Goal: Transaction & Acquisition: Book appointment/travel/reservation

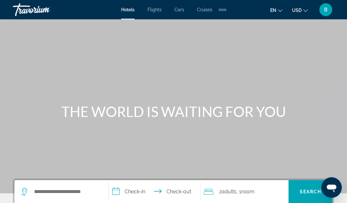
click at [155, 7] on span "Flights" at bounding box center [155, 9] width 14 height 5
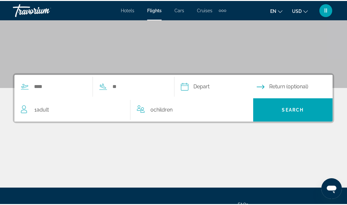
scroll to position [116, 0]
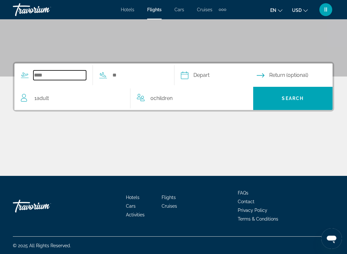
click at [45, 73] on input "Search widget" at bounding box center [59, 75] width 53 height 10
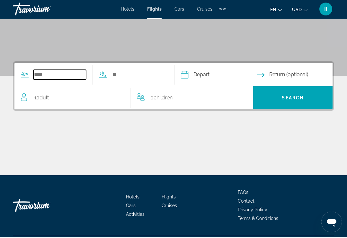
type input "*"
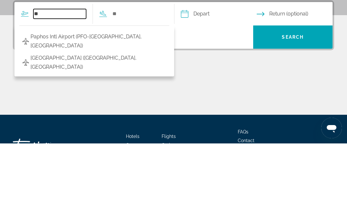
type input "*"
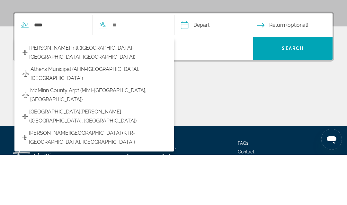
click at [47, 94] on span "[PERSON_NAME] Intl ([GEOGRAPHIC_DATA]-[GEOGRAPHIC_DATA], [GEOGRAPHIC_DATA])" at bounding box center [97, 103] width 137 height 18
type input "**********"
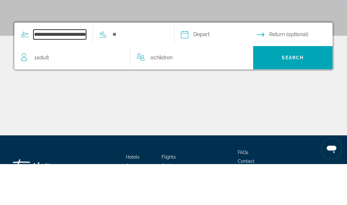
click at [51, 70] on input "**********" at bounding box center [59, 75] width 53 height 10
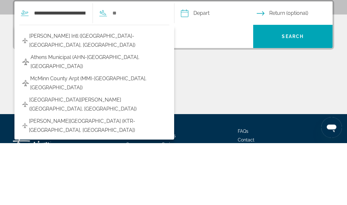
click at [99, 94] on span "[PERSON_NAME] Intl ([GEOGRAPHIC_DATA]-[GEOGRAPHIC_DATA], [GEOGRAPHIC_DATA])" at bounding box center [97, 103] width 137 height 18
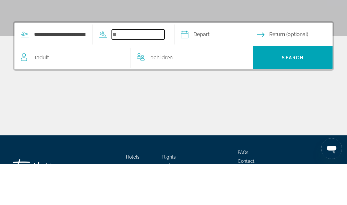
click at [139, 70] on input "Search widget" at bounding box center [138, 75] width 53 height 10
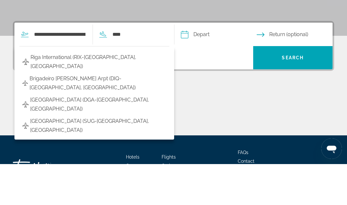
click at [50, 94] on span "Riga International (RIX-[GEOGRAPHIC_DATA], [GEOGRAPHIC_DATA])" at bounding box center [99, 103] width 136 height 18
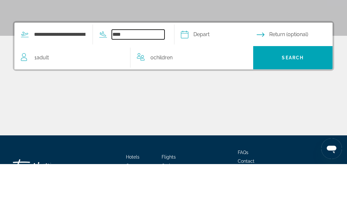
type input "**********"
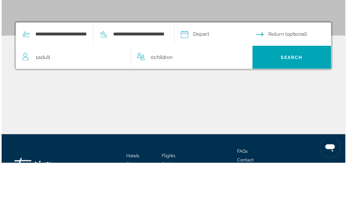
scroll to position [157, 0]
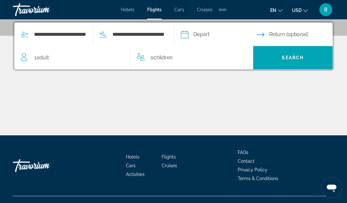
click at [213, 36] on input "Depart date" at bounding box center [219, 35] width 79 height 25
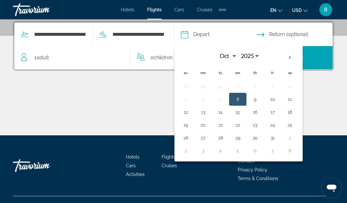
click at [227, 34] on input "Depart date" at bounding box center [219, 35] width 79 height 25
click at [295, 33] on span "Return (optional)" at bounding box center [289, 34] width 39 height 9
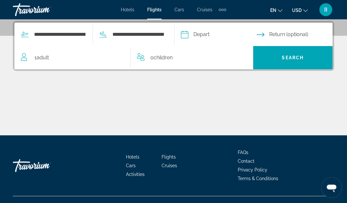
click at [225, 33] on input "Depart date" at bounding box center [219, 35] width 79 height 25
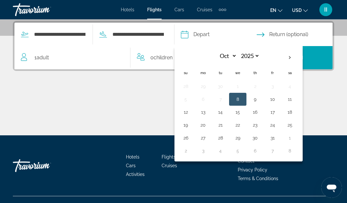
click at [295, 99] on button "11" at bounding box center [290, 99] width 10 height 9
type input "**********"
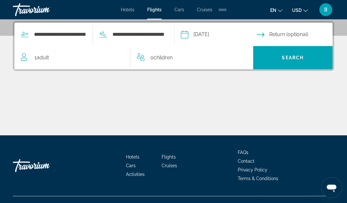
click at [304, 56] on span "Search" at bounding box center [293, 57] width 22 height 5
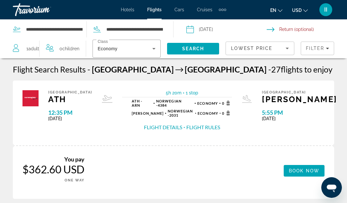
click at [277, 28] on input "Return date" at bounding box center [308, 30] width 83 height 21
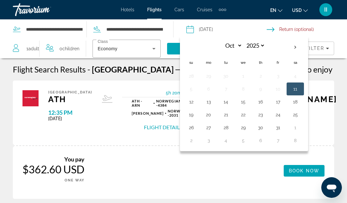
click at [14, 134] on div "[GEOGRAPHIC_DATA] ATH 12:35 PM [DATE] 5h 20m 1 stop 1 stop ATH - ARN Norwegian …" at bounding box center [174, 112] width 322 height 65
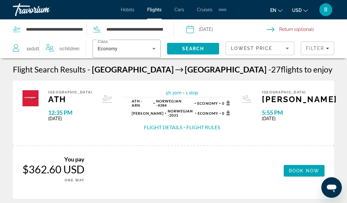
click at [211, 29] on input "Depart date: Oct 11, 2025" at bounding box center [226, 30] width 83 height 21
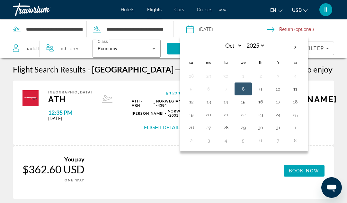
click at [13, 143] on div "Main content" at bounding box center [14, 145] width 2 height 4
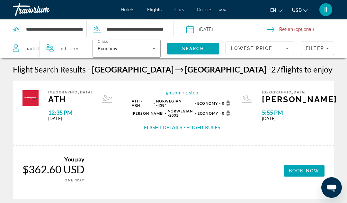
click at [156, 8] on span "Flights" at bounding box center [154, 9] width 14 height 5
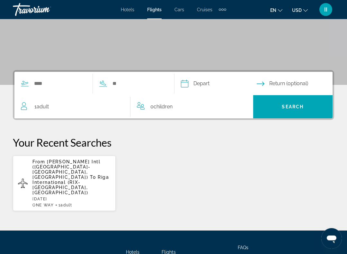
scroll to position [122, 0]
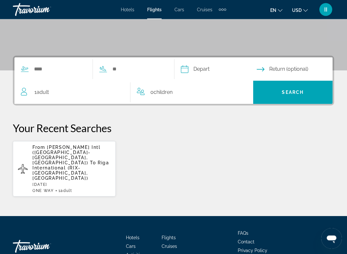
click at [314, 139] on div "Your Recent Searches From [PERSON_NAME] Intl ([GEOGRAPHIC_DATA]-[GEOGRAPHIC_DAT…" at bounding box center [174, 159] width 322 height 75
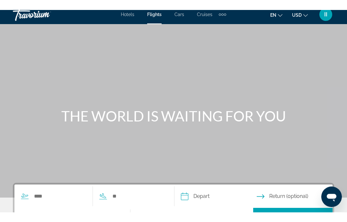
scroll to position [0, 0]
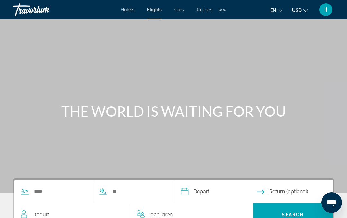
click at [27, 9] on div "Travorium" at bounding box center [45, 9] width 64 height 17
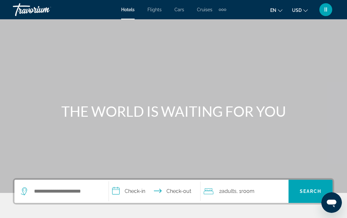
click at [329, 7] on div "II" at bounding box center [326, 9] width 13 height 13
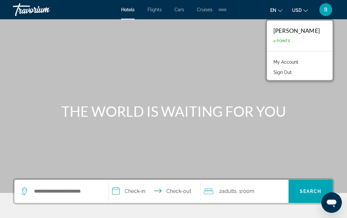
click at [314, 36] on div "[PERSON_NAME] 0 Points" at bounding box center [300, 36] width 66 height 31
click at [302, 61] on link "My Account" at bounding box center [287, 62] width 32 height 8
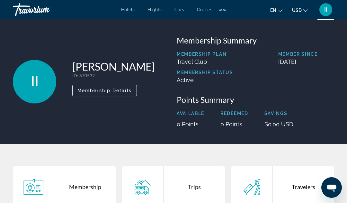
click at [20, 5] on div "Travorium" at bounding box center [45, 9] width 64 height 17
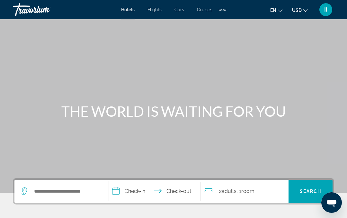
click at [325, 12] on span "II" at bounding box center [326, 9] width 3 height 6
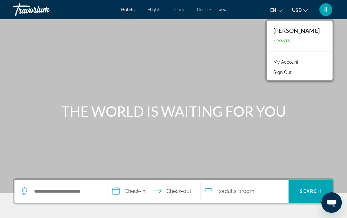
click at [295, 74] on button "Sign Out" at bounding box center [283, 72] width 25 height 8
